Goal: Information Seeking & Learning: Learn about a topic

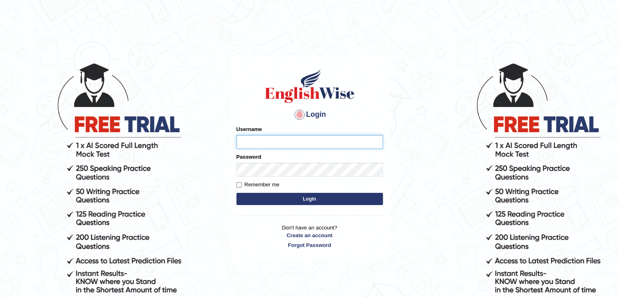
type input "mohdbilal"
click at [331, 197] on button "Login" at bounding box center [309, 199] width 146 height 12
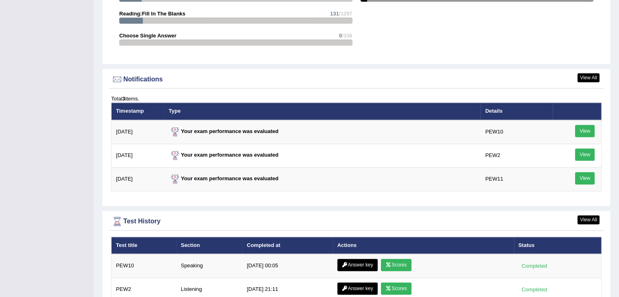
scroll to position [1058, 0]
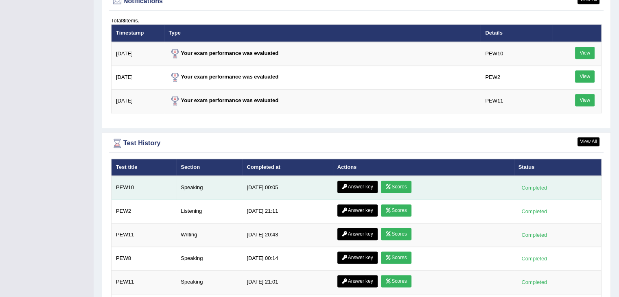
click at [345, 184] on icon at bounding box center [345, 186] width 6 height 5
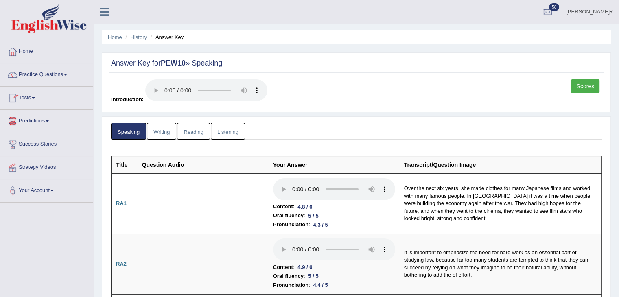
click at [37, 103] on link "Tests" at bounding box center [46, 97] width 93 height 20
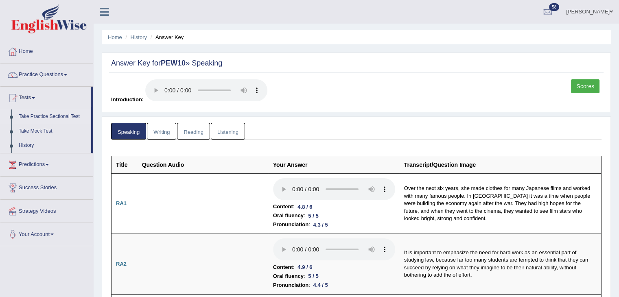
click at [46, 115] on link "Take Practice Sectional Test" at bounding box center [53, 116] width 76 height 15
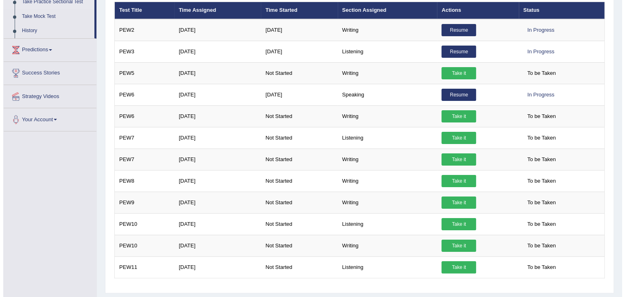
scroll to position [122, 0]
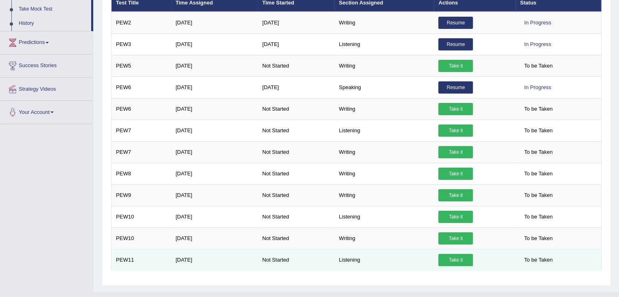
click at [454, 255] on link "Take it" at bounding box center [455, 260] width 35 height 12
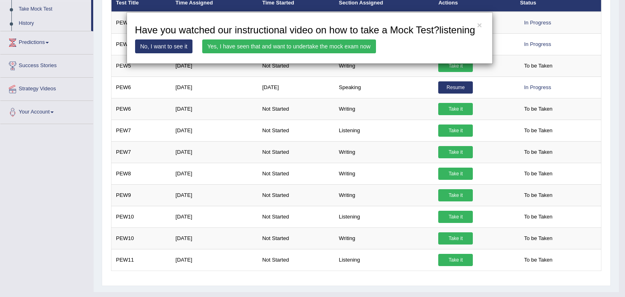
click at [293, 46] on link "Yes, I have seen that and want to undertake the mock exam now" at bounding box center [289, 46] width 174 height 14
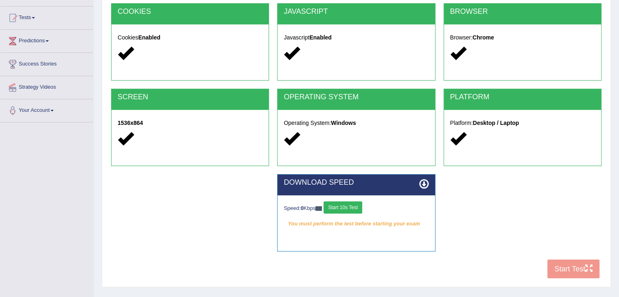
scroll to position [81, 0]
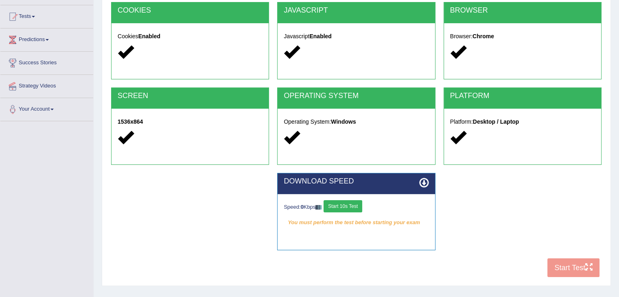
click at [352, 203] on button "Start 10s Test" at bounding box center [342, 206] width 39 height 12
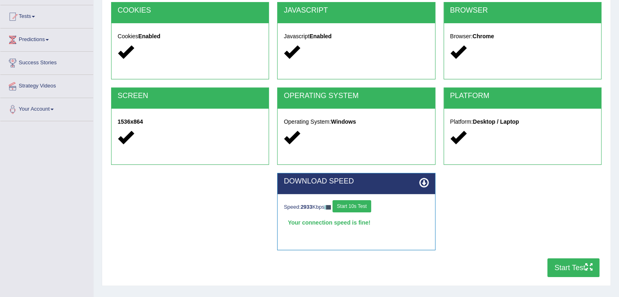
click at [358, 210] on button "Start 10s Test" at bounding box center [351, 206] width 39 height 12
click at [583, 264] on button "Start Test" at bounding box center [573, 267] width 52 height 19
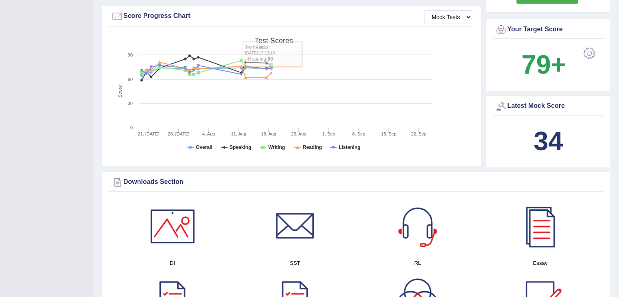
scroll to position [366, 0]
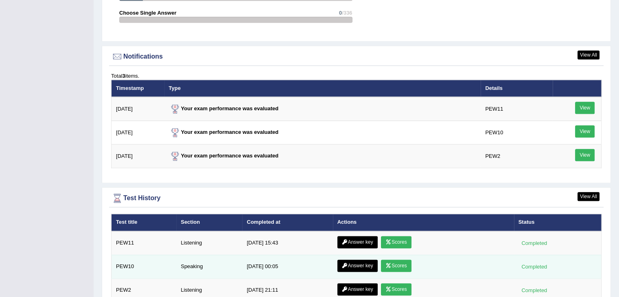
scroll to position [1056, 0]
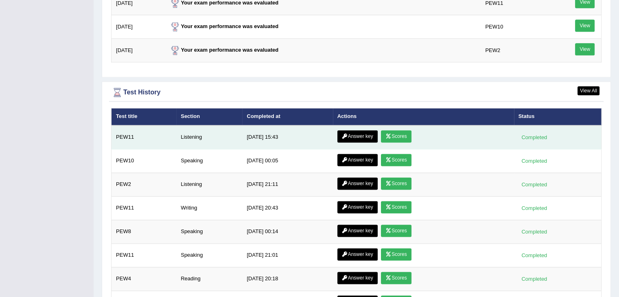
click at [395, 130] on link "Scores" at bounding box center [396, 136] width 30 height 12
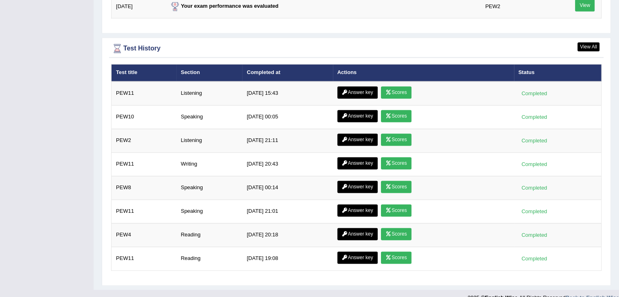
scroll to position [1108, 0]
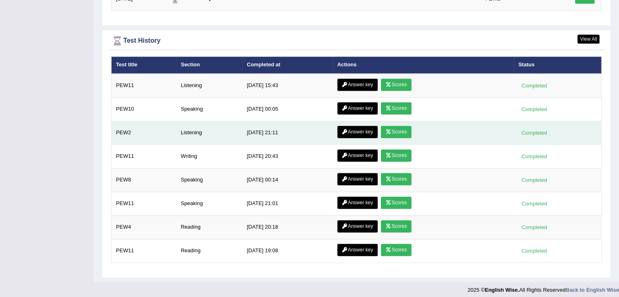
click at [395, 127] on link "Scores" at bounding box center [396, 132] width 30 height 12
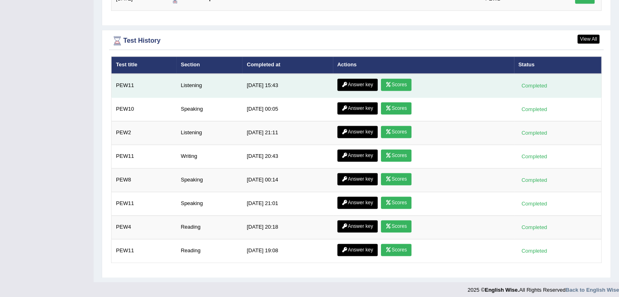
click at [356, 79] on link "Answer key" at bounding box center [357, 85] width 40 height 12
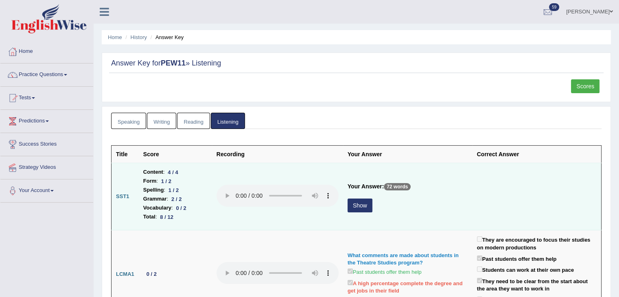
click at [367, 205] on button "Show" at bounding box center [359, 206] width 25 height 14
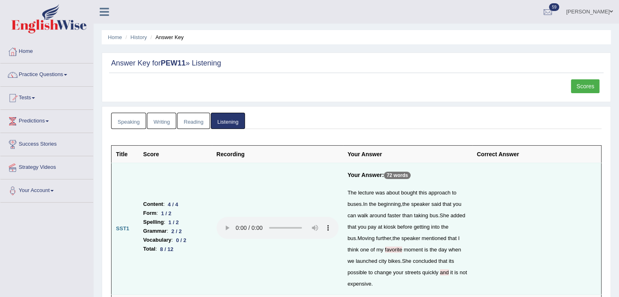
scroll to position [41, 0]
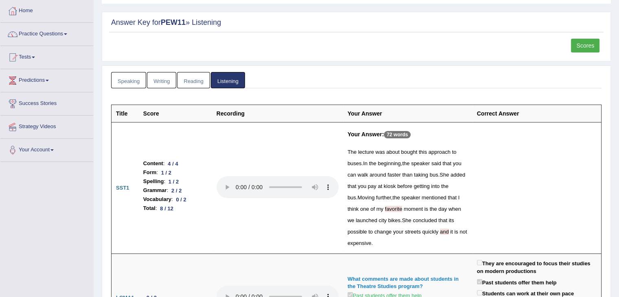
click at [449, 234] on div "The lecture was about bought this approach to buses . In the beginning , the sp…" at bounding box center [407, 197] width 120 height 103
click at [443, 231] on span "and" at bounding box center [444, 232] width 9 height 6
click at [385, 206] on span "favorite" at bounding box center [393, 209] width 17 height 6
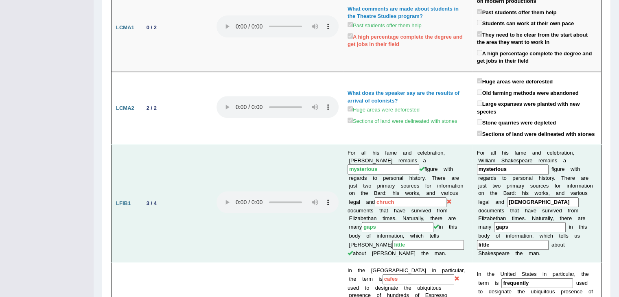
scroll to position [107, 0]
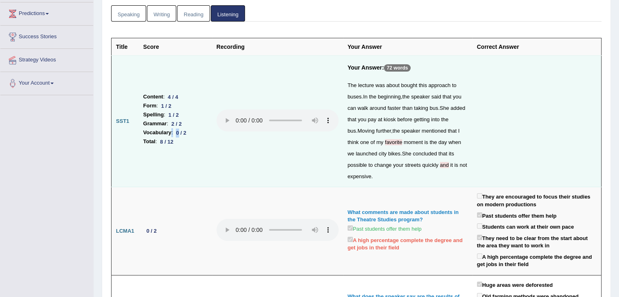
drag, startPoint x: 170, startPoint y: 130, endPoint x: 179, endPoint y: 130, distance: 9.0
click at [179, 130] on li "Vocabulary : 0 / 2" at bounding box center [175, 132] width 64 height 9
click at [398, 126] on div "The lecture was about bought this approach to buses . In the beginning , the sp…" at bounding box center [407, 131] width 120 height 103
drag, startPoint x: 183, startPoint y: 107, endPoint x: 170, endPoint y: 126, distance: 23.7
click at [162, 126] on ul "Content : 4 / 4 Form : 1 / 2 Spelling : 1 / 2 Grammar : 2 / 2 Vocabulary : 0 / …" at bounding box center [175, 119] width 64 height 54
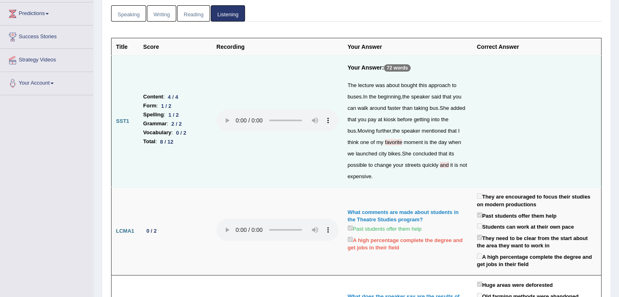
click at [200, 154] on td "Content : 4 / 4 Form : 1 / 2 Spelling : 1 / 2 Grammar : 2 / 2 Vocabulary : 0 / …" at bounding box center [175, 121] width 73 height 131
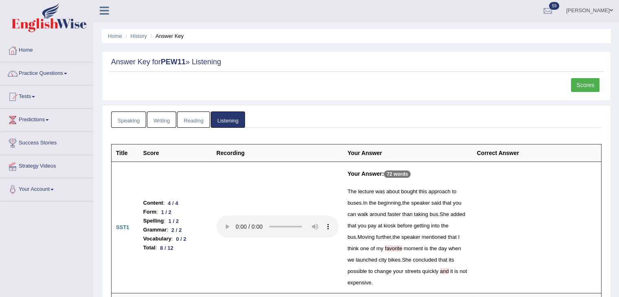
scroll to position [0, 0]
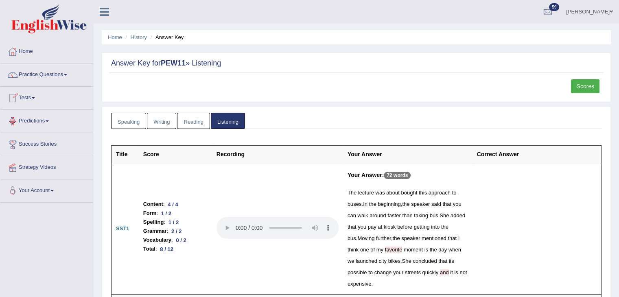
click at [164, 123] on link "Writing" at bounding box center [161, 121] width 29 height 17
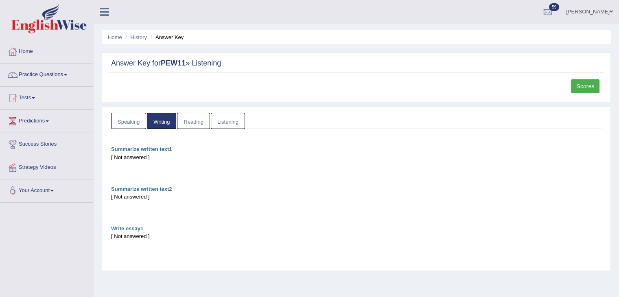
click at [140, 122] on link "Speaking" at bounding box center [128, 121] width 35 height 17
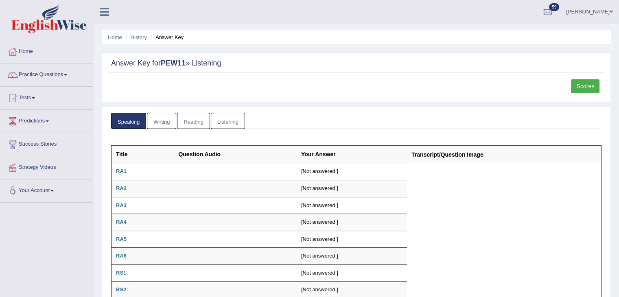
click at [576, 80] on link "Scores" at bounding box center [585, 86] width 28 height 14
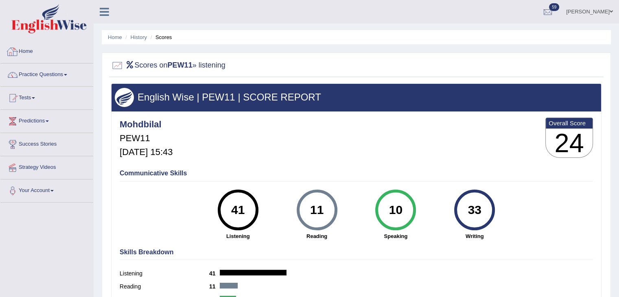
click at [29, 55] on link "Home" at bounding box center [46, 50] width 93 height 20
click at [29, 55] on link "Home" at bounding box center [45, 50] width 91 height 20
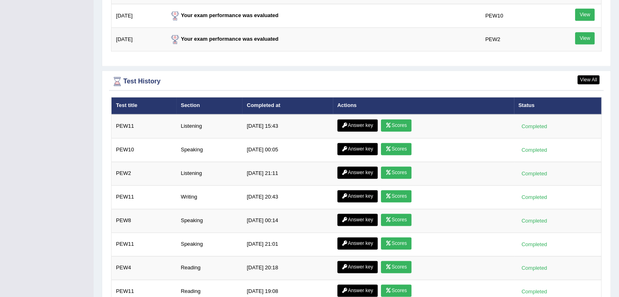
scroll to position [1108, 0]
